Goal: Task Accomplishment & Management: Use online tool/utility

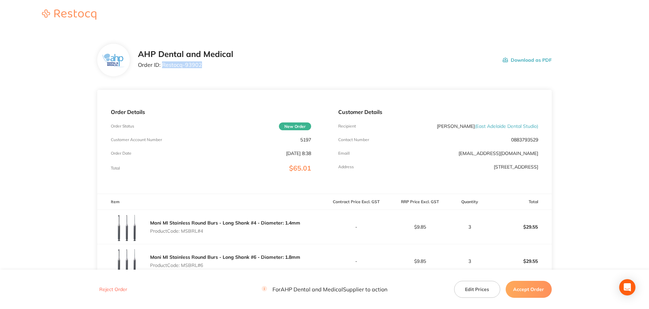
drag, startPoint x: 202, startPoint y: 65, endPoint x: 163, endPoint y: 67, distance: 39.0
click at [163, 67] on p "Order ID: Restocq- 93902" at bounding box center [185, 65] width 95 height 6
copy p "Restocq- 93902"
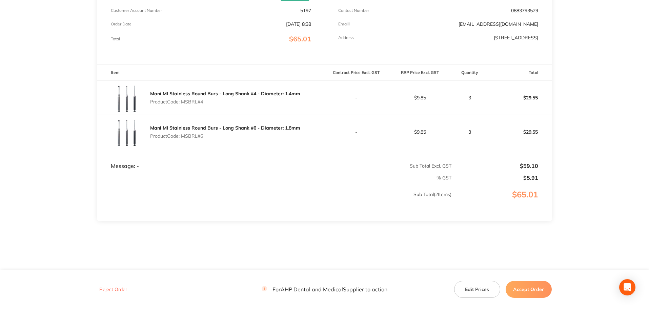
scroll to position [135, 0]
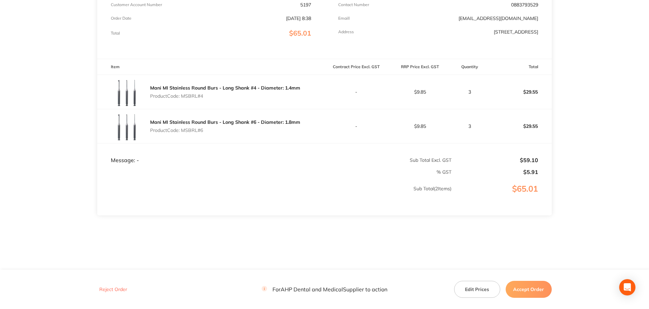
drag, startPoint x: 534, startPoint y: 289, endPoint x: 532, endPoint y: 280, distance: 8.8
click at [534, 289] on button "Accept Order" at bounding box center [528, 288] width 46 height 17
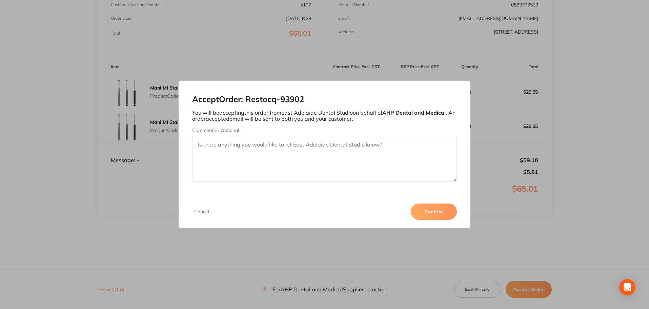
click at [436, 213] on button "Confirm" at bounding box center [434, 211] width 46 height 16
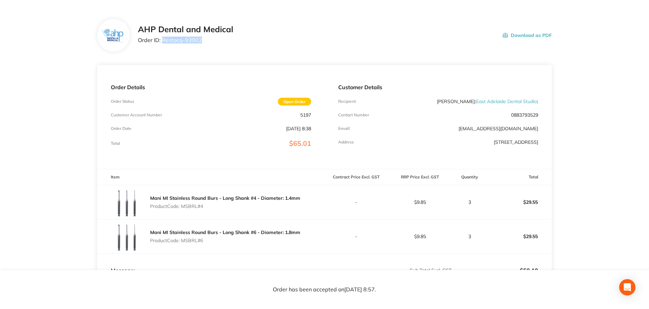
scroll to position [0, 0]
